Goal: Find specific page/section: Find specific page/section

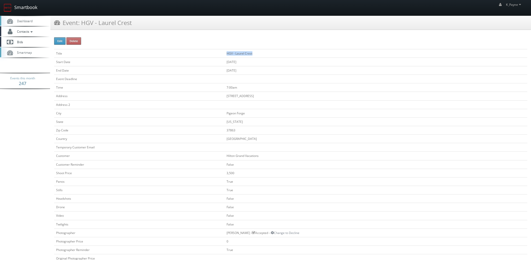
click at [23, 10] on link "Smartbook" at bounding box center [20, 8] width 41 height 16
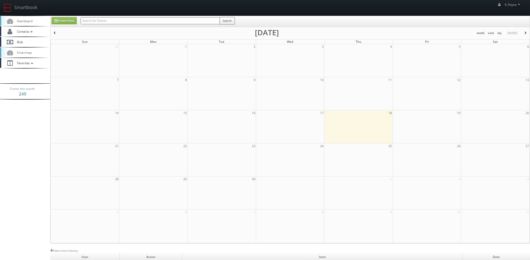
click at [98, 22] on input "text" at bounding box center [150, 20] width 139 height 7
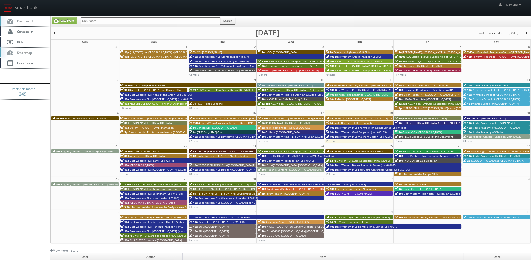
type input "rack room"
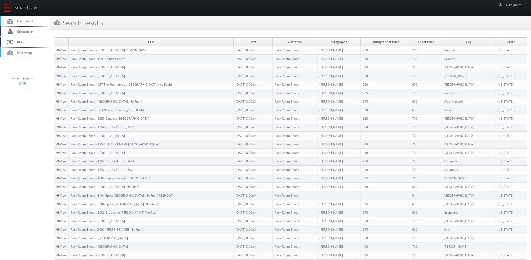
drag, startPoint x: 131, startPoint y: 75, endPoint x: 69, endPoint y: 77, distance: 62.6
click at [69, 77] on tr "View Rack Room Shoes - 1085 Gateway Plaza 09/17/2025 8:00am Rack Room Shoes Joe…" at bounding box center [290, 76] width 472 height 9
copy tr "Rack Room Shoes - [STREET_ADDRESS]"
click at [23, 8] on link "Smartbook" at bounding box center [20, 8] width 41 height 16
click at [34, 8] on link "Smartbook" at bounding box center [20, 8] width 41 height 16
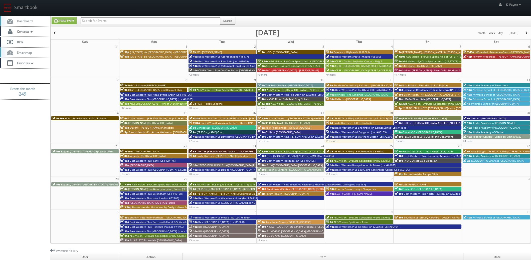
click at [138, 21] on input "text" at bounding box center [151, 20] width 140 height 7
type input "bristol"
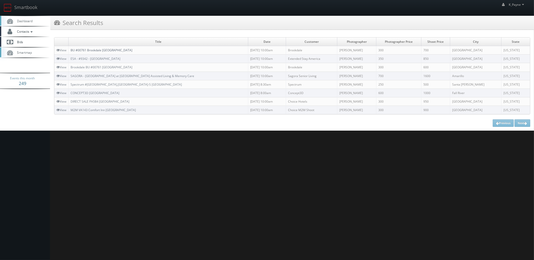
drag, startPoint x: 105, startPoint y: 51, endPoint x: 119, endPoint y: 56, distance: 15.5
click at [105, 50] on link "BU #00761 Brookdale [GEOGRAPHIC_DATA]" at bounding box center [102, 50] width 62 height 4
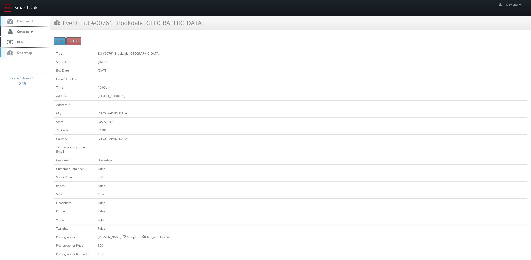
click at [26, 7] on link "Smartbook" at bounding box center [20, 8] width 41 height 16
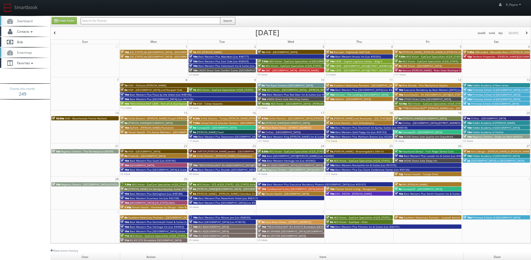
click at [108, 19] on input "text" at bounding box center [151, 20] width 140 height 7
type input "pa829"
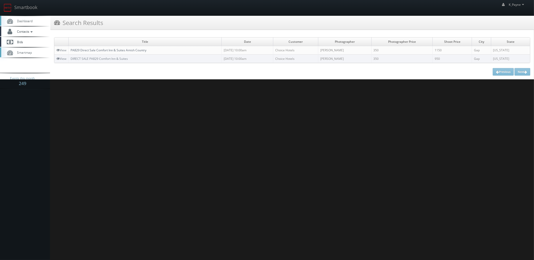
click at [137, 49] on link "PA829 Direct Sale Comfort Inn & Suites Amish Country" at bounding box center [109, 50] width 76 height 4
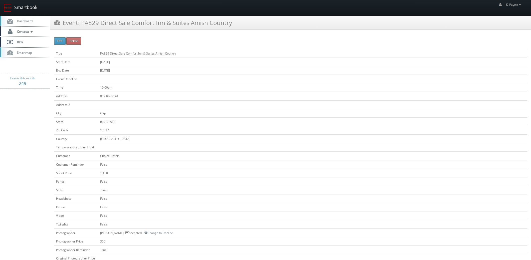
click at [23, 4] on link "Smartbook" at bounding box center [20, 8] width 41 height 16
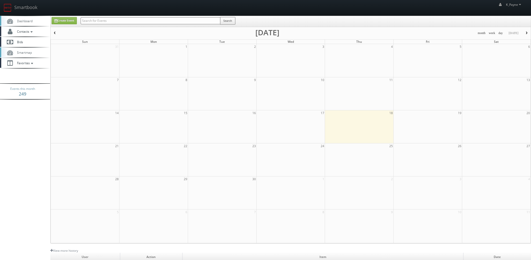
click at [111, 20] on input "text" at bounding box center [151, 20] width 140 height 7
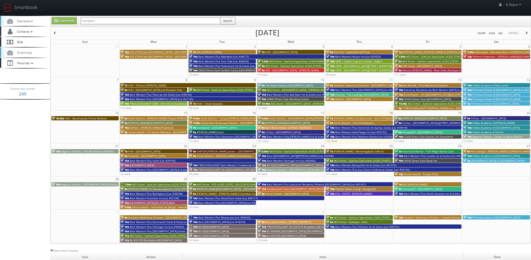
type input "hampton"
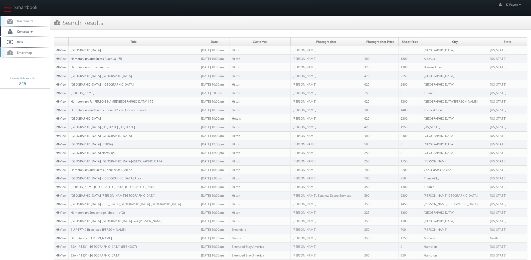
click at [117, 59] on link "Hampton Inn and Suites Alachua I-75" at bounding box center [96, 59] width 51 height 4
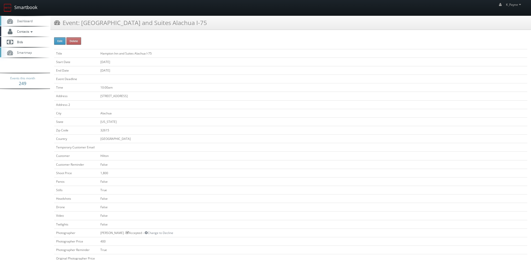
click at [20, 6] on link "Smartbook" at bounding box center [20, 8] width 41 height 16
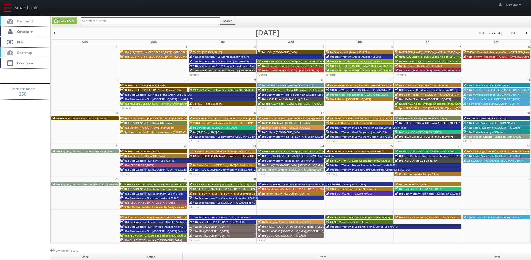
click at [94, 22] on input "text" at bounding box center [151, 20] width 140 height 7
type input "royal"
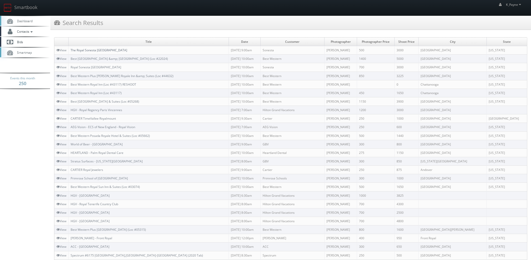
click at [113, 51] on link "The Royal Sonesta [GEOGRAPHIC_DATA]" at bounding box center [99, 50] width 57 height 4
